Goal: Task Accomplishment & Management: Use online tool/utility

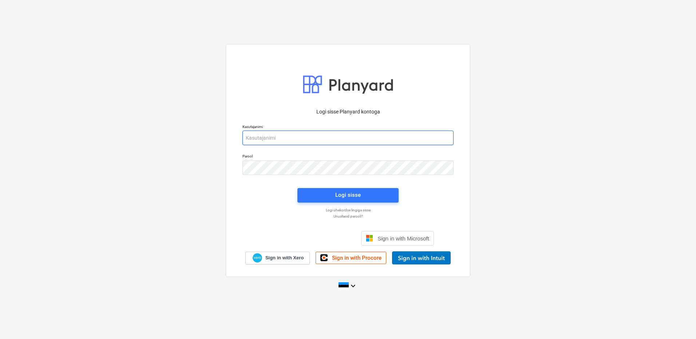
click at [317, 138] on input "email" at bounding box center [348, 138] width 211 height 15
type input "[PERSON_NAME][EMAIL_ADDRESS][DOMAIN_NAME]"
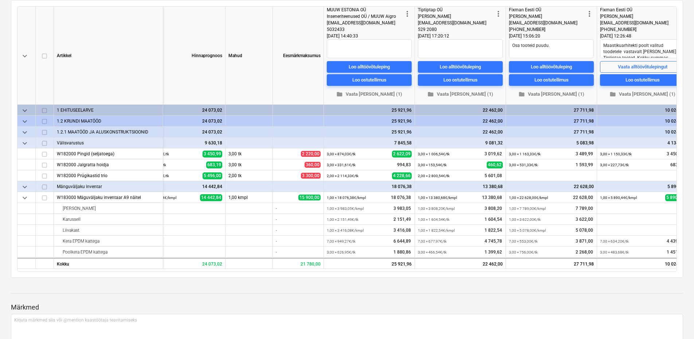
scroll to position [0, 14]
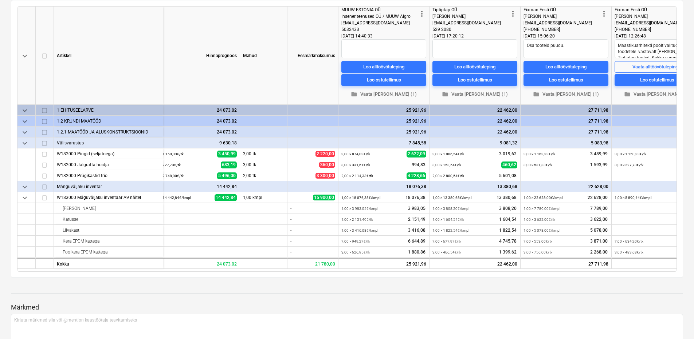
drag, startPoint x: 694, startPoint y: 144, endPoint x: 690, endPoint y: 30, distance: 114.1
click at [690, 30] on div "Hinnapäring Rabaküla 16 välisvarustusele ja inventarile notes 4 märget arrow_fo…" at bounding box center [347, 316] width 694 height 768
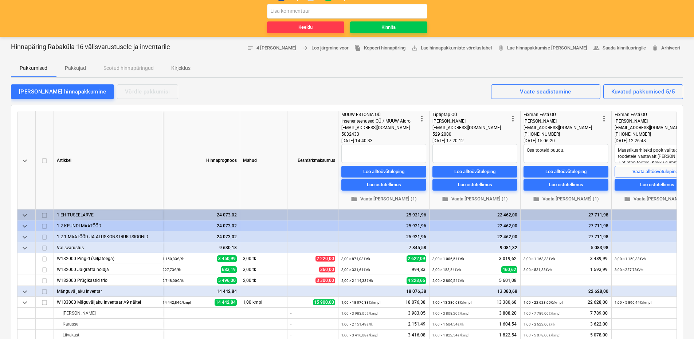
scroll to position [40, 0]
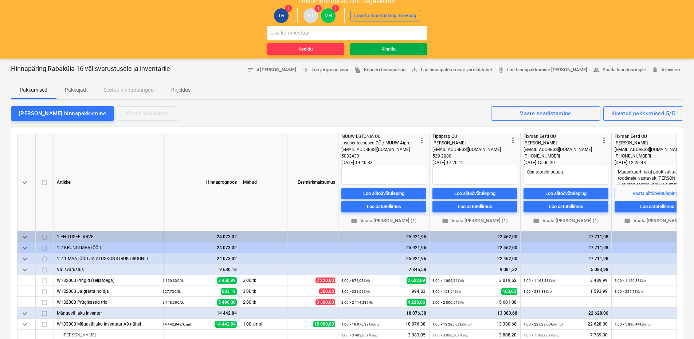
click at [370, 46] on span "Kinnita" at bounding box center [388, 49] width 71 height 8
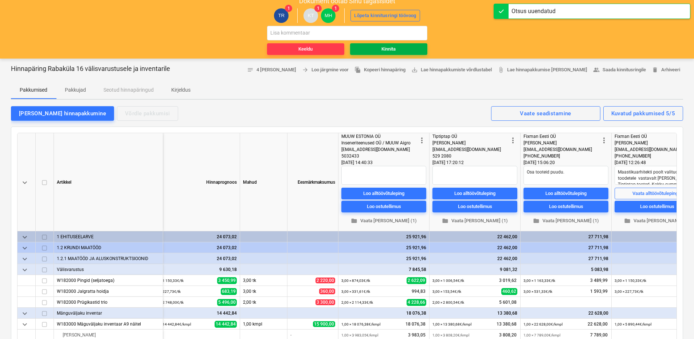
type textarea "x"
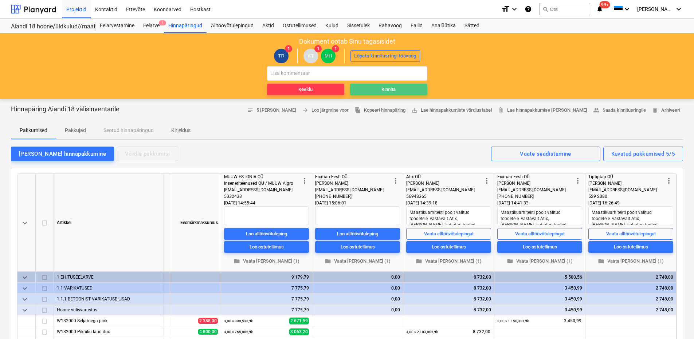
click at [404, 87] on span "Kinnita" at bounding box center [388, 90] width 71 height 8
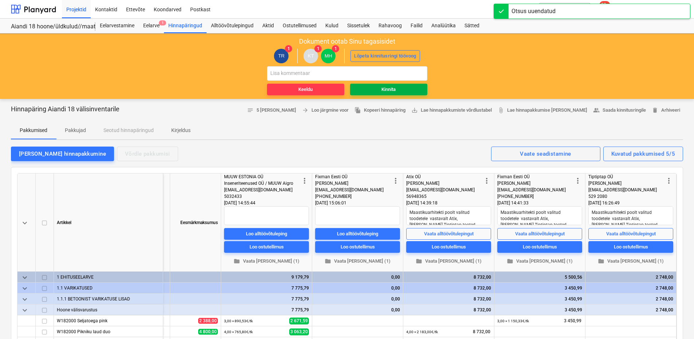
type textarea "x"
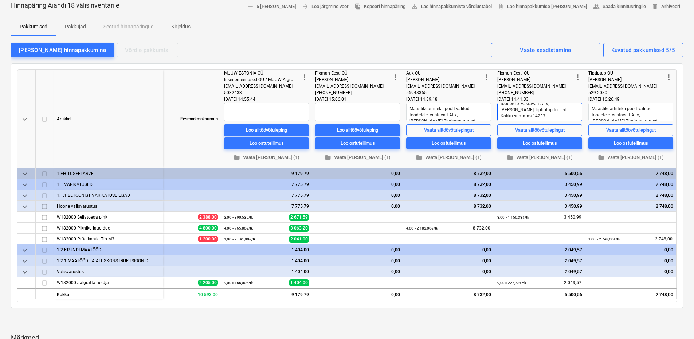
scroll to position [13, 0]
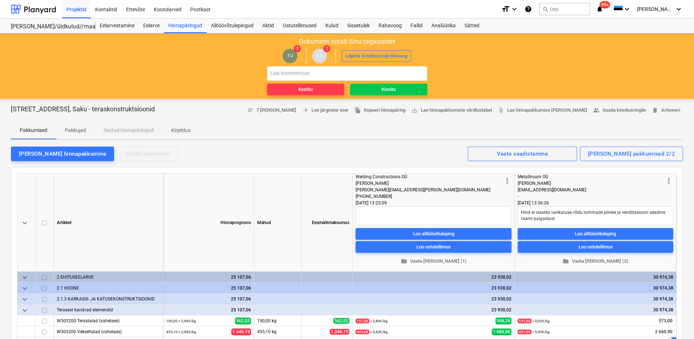
type textarea "x"
click at [320, 74] on input "text" at bounding box center [347, 73] width 160 height 15
type input "T"
click at [80, 125] on span "Pakkujad" at bounding box center [75, 131] width 39 height 12
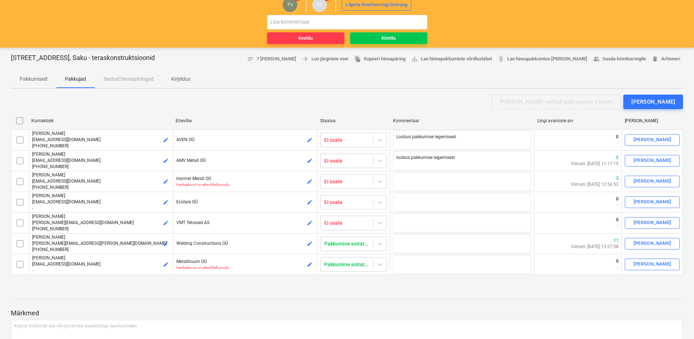
scroll to position [32, 0]
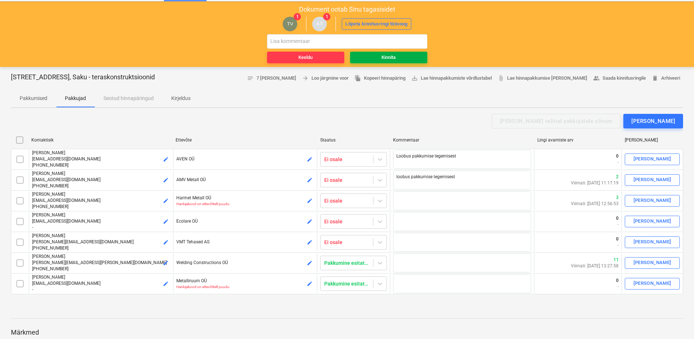
click at [399, 59] on span "Kinnita" at bounding box center [388, 58] width 71 height 8
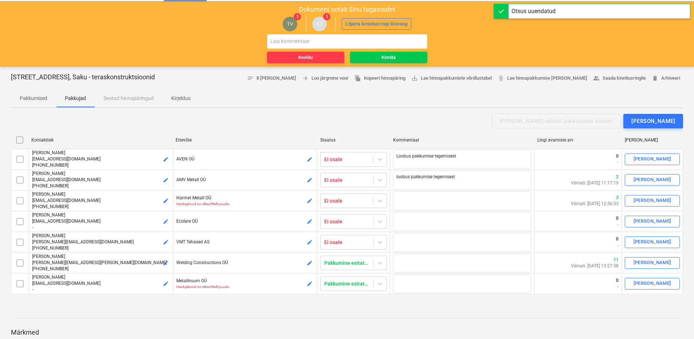
type textarea "x"
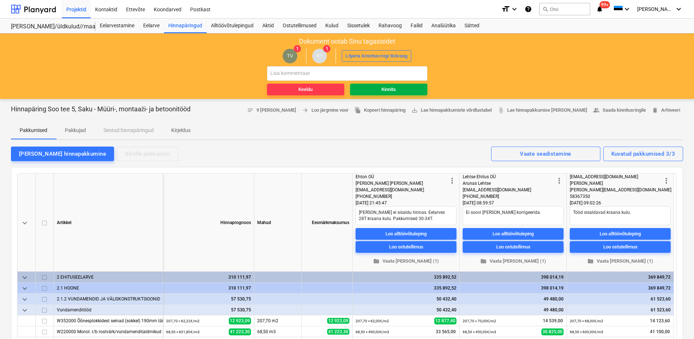
click at [374, 87] on span "Kinnita" at bounding box center [388, 90] width 71 height 8
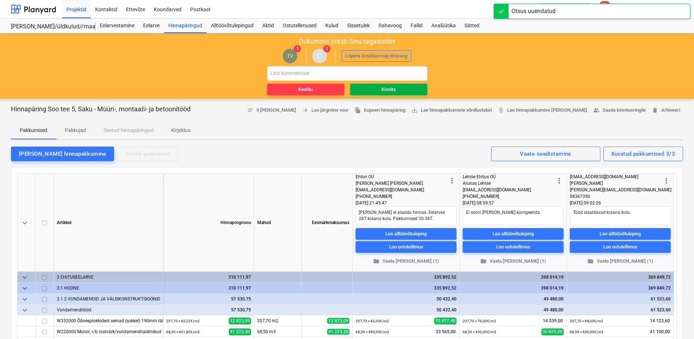
type textarea "x"
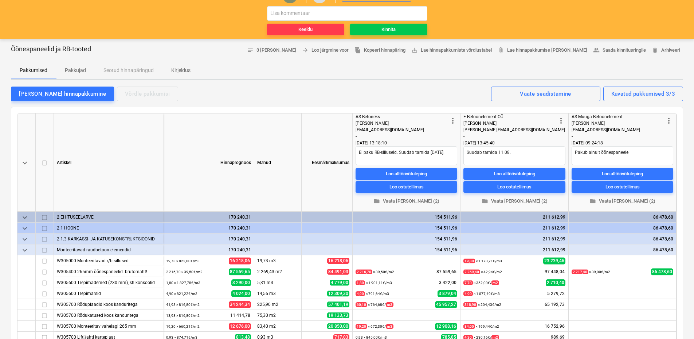
scroll to position [47, 0]
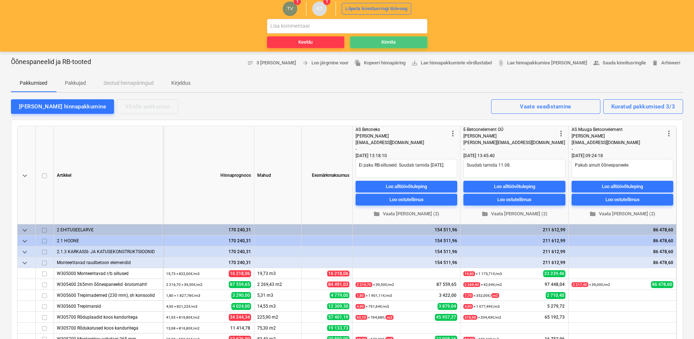
click at [380, 44] on span "Kinnita" at bounding box center [388, 42] width 71 height 8
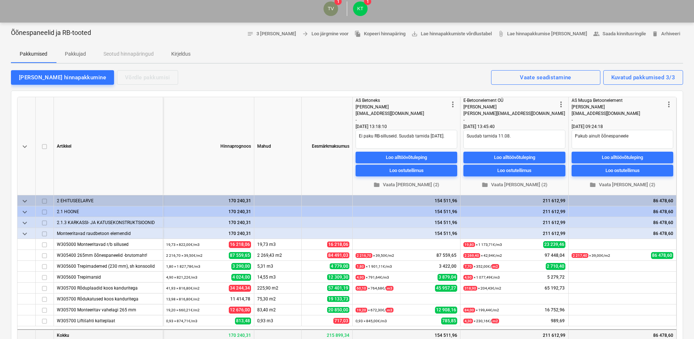
type textarea "x"
